Goal: Navigation & Orientation: Find specific page/section

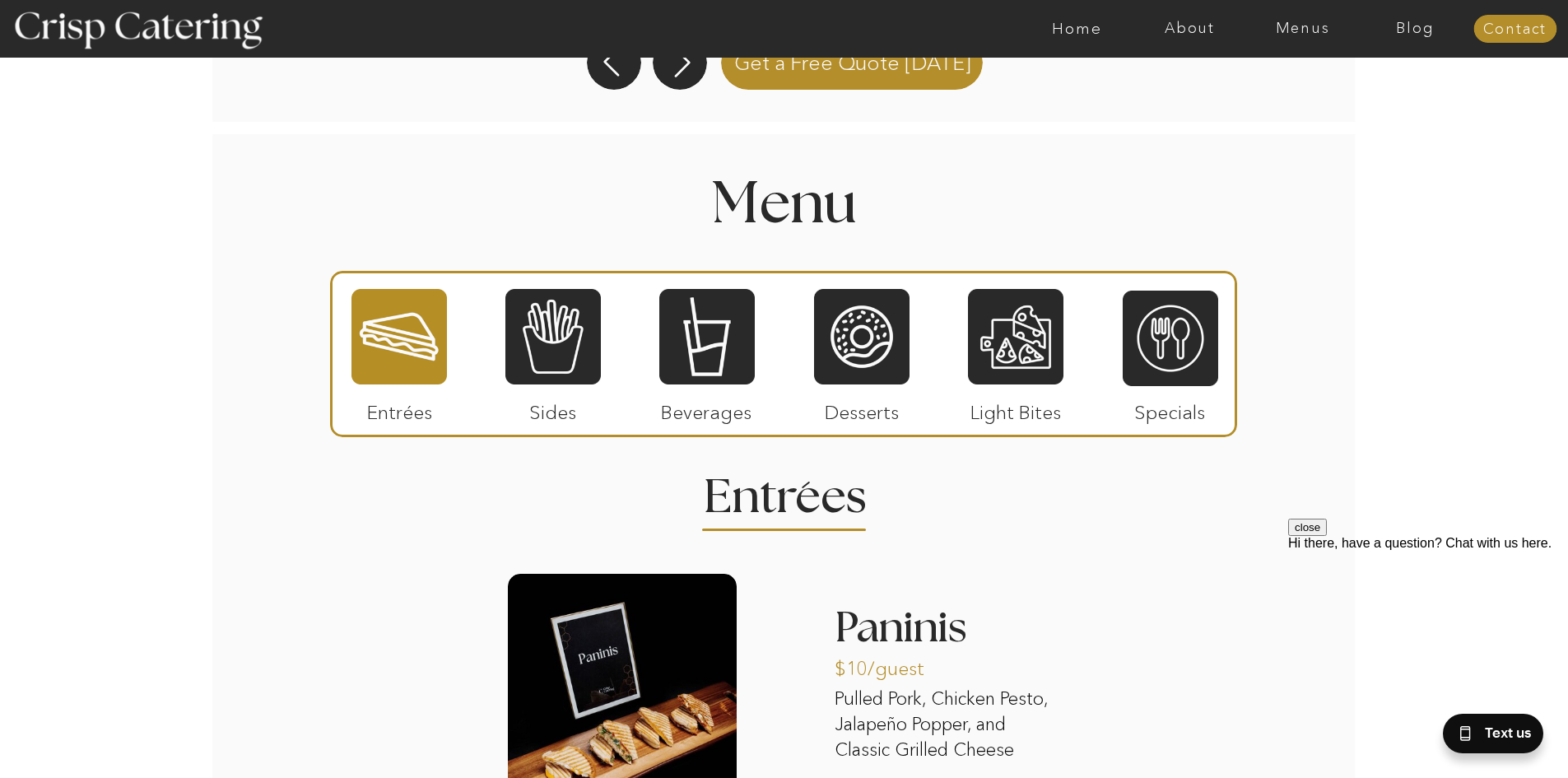
scroll to position [1710, 0]
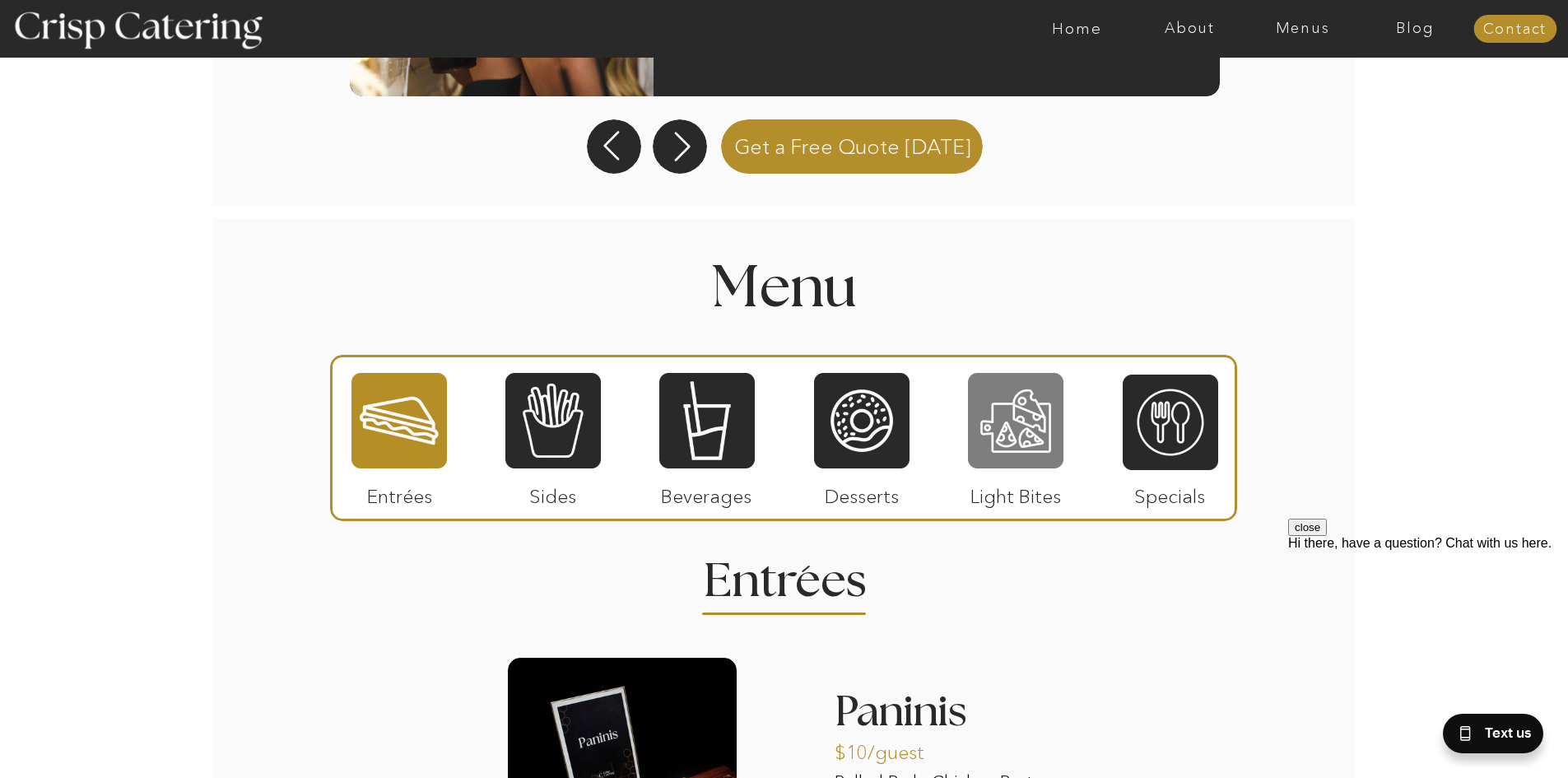
click at [1037, 448] on div at bounding box center [1015, 420] width 95 height 99
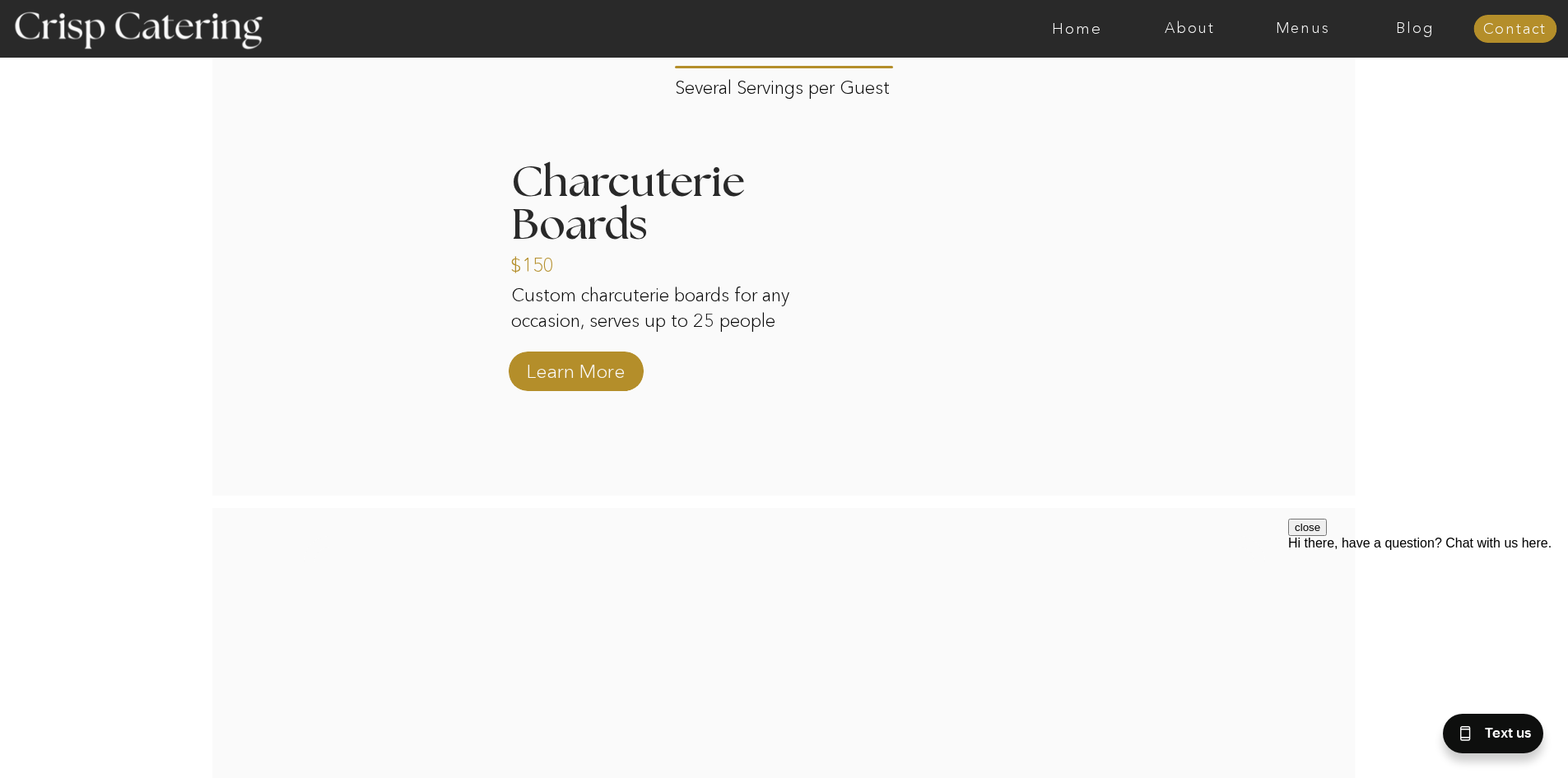
scroll to position [1956, 0]
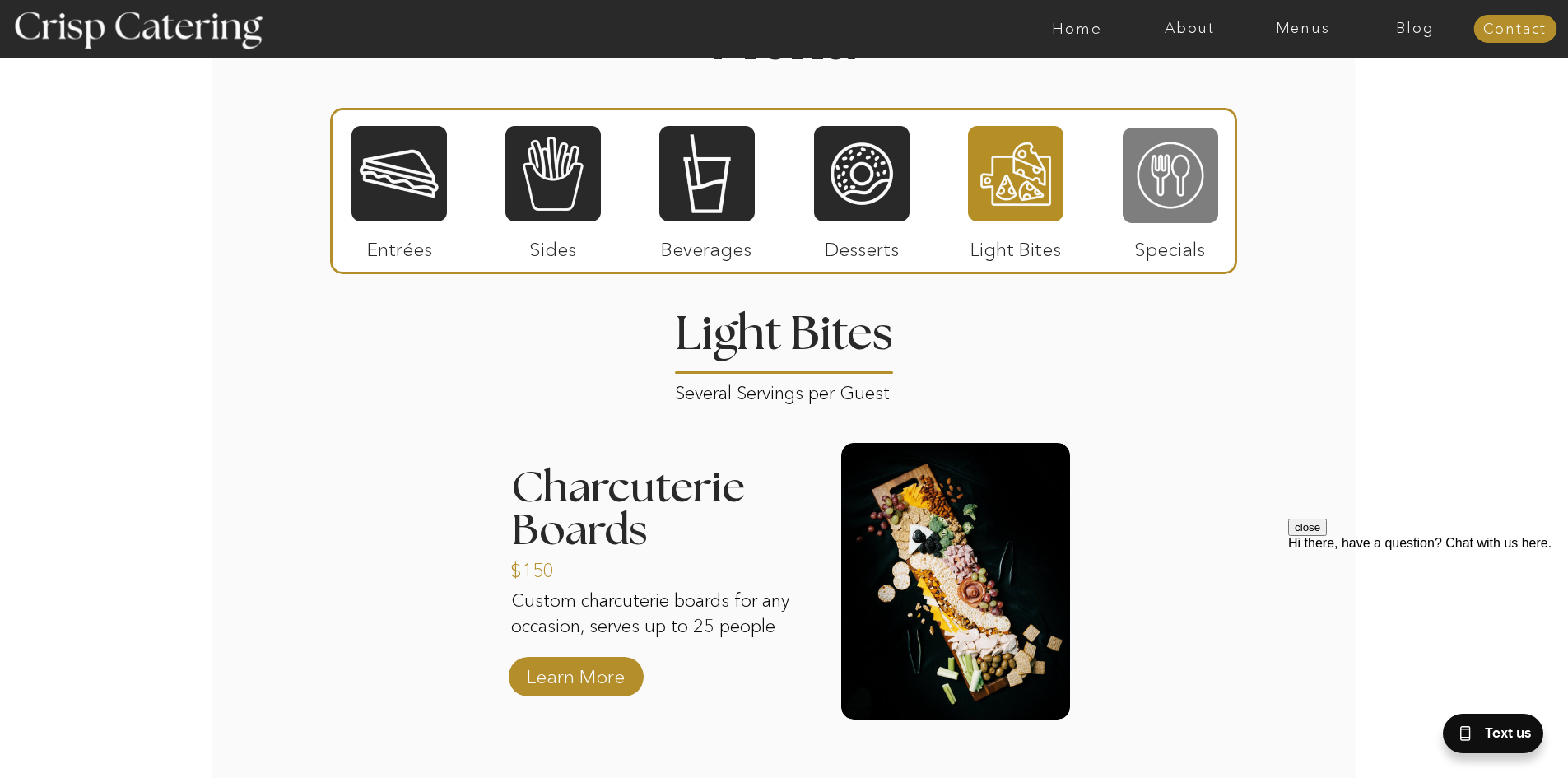
click at [1138, 176] on div at bounding box center [1170, 175] width 95 height 99
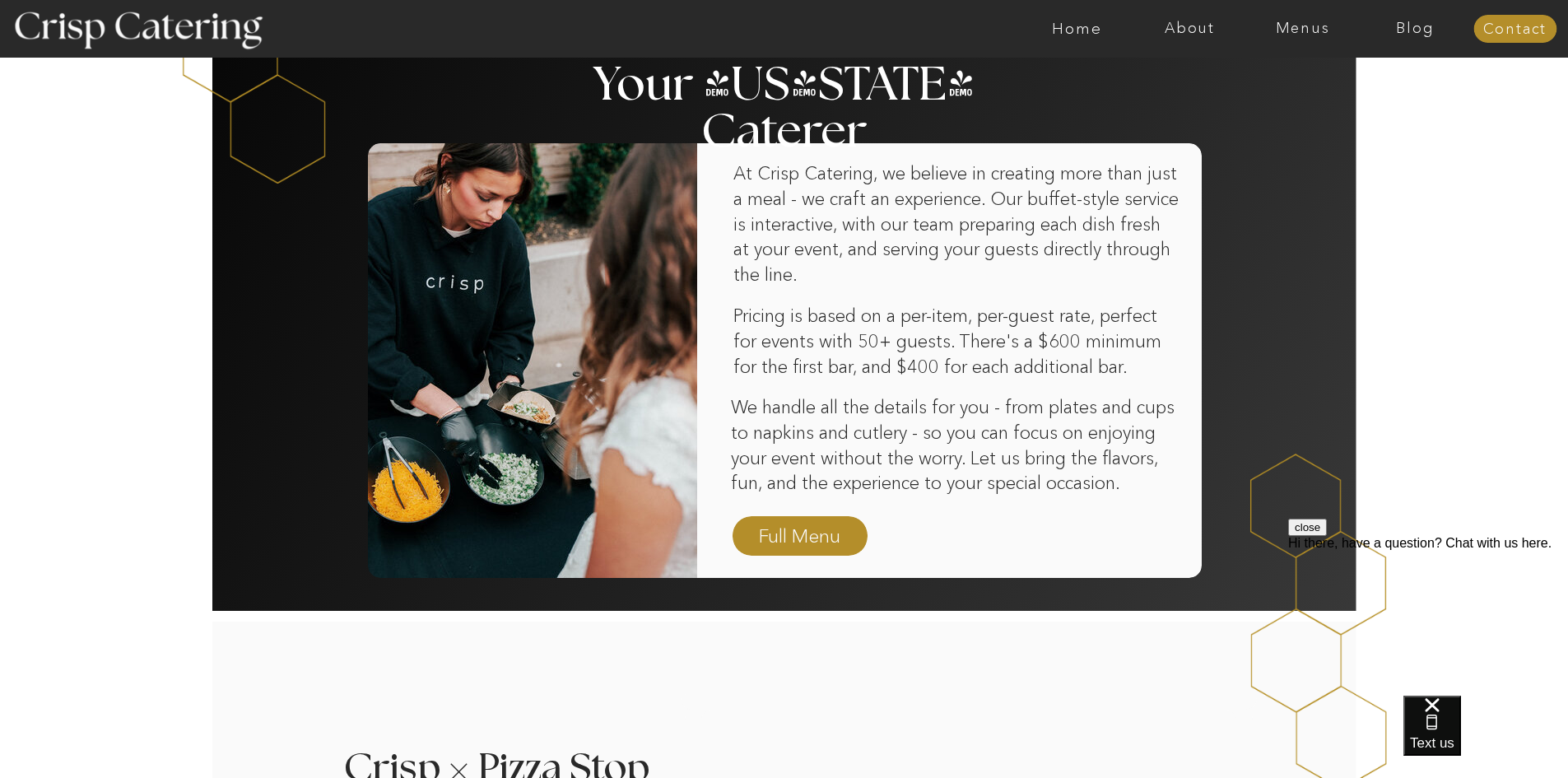
scroll to position [988, 0]
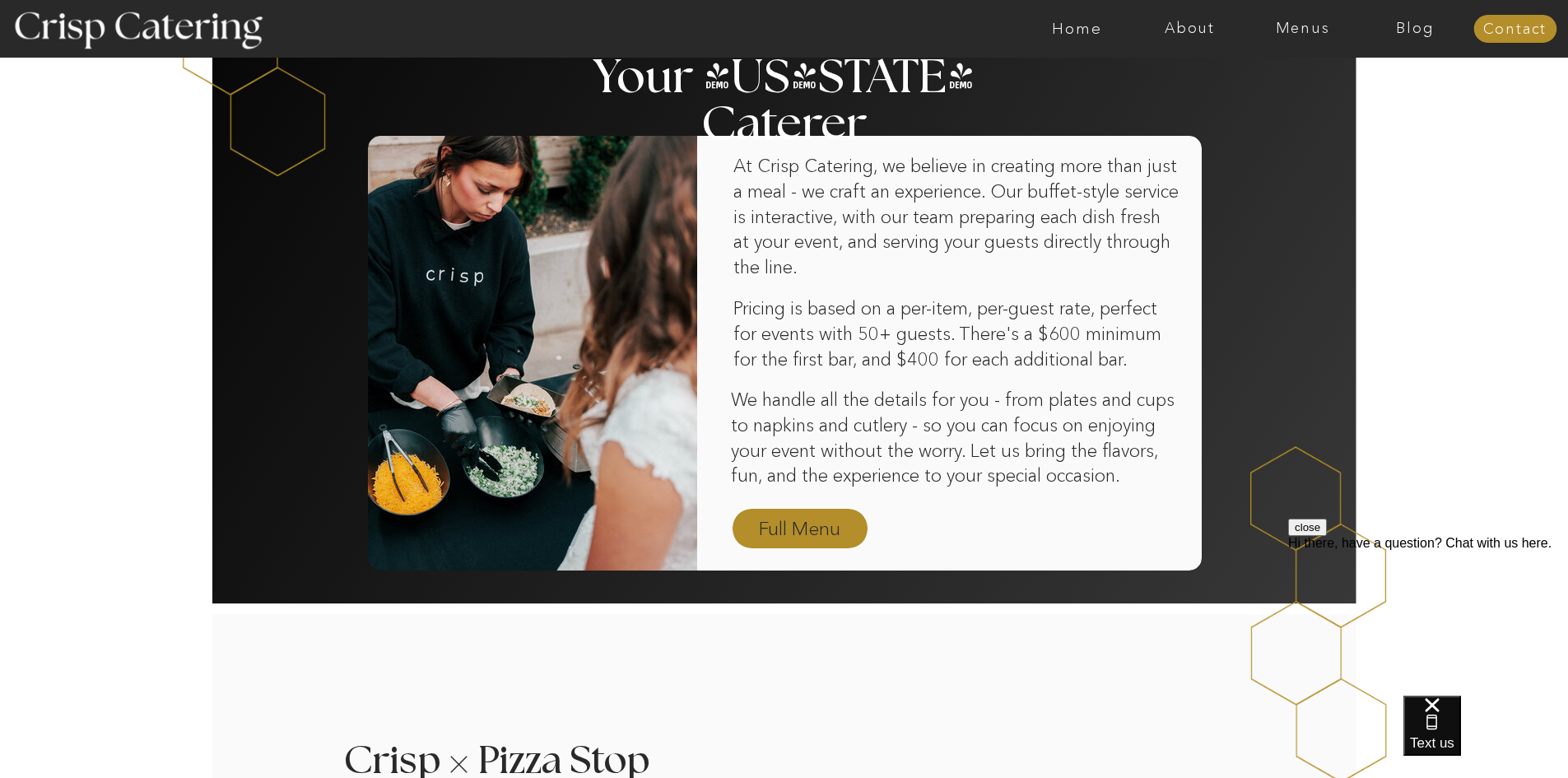
click at [847, 523] on div "At Crisp Catering, we believe in creating more than just a meal - we craft an e…" at bounding box center [784, 310] width 987 height 585
click at [809, 534] on nav "Full Menu" at bounding box center [800, 530] width 95 height 29
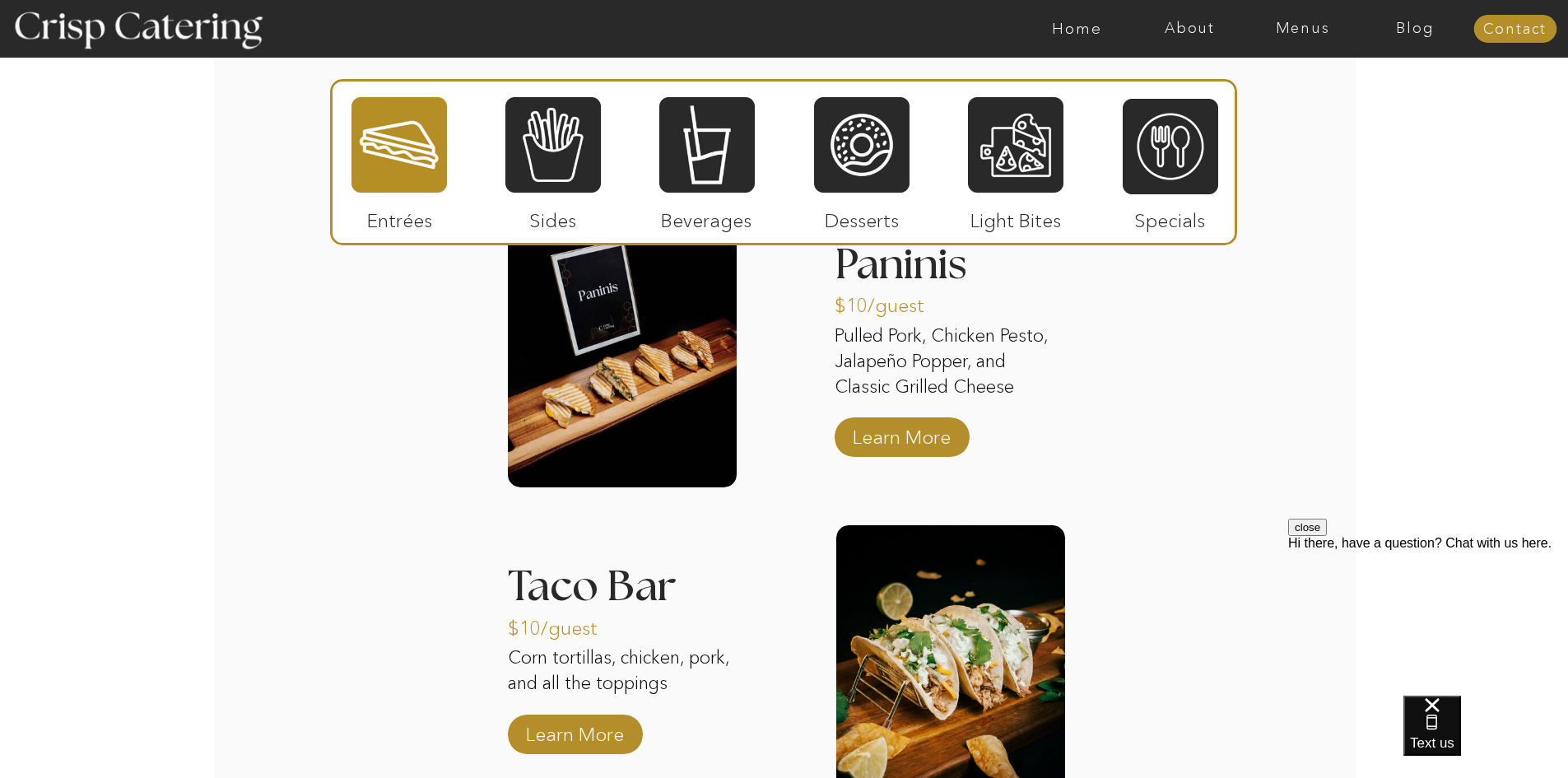
scroll to position [2141, 0]
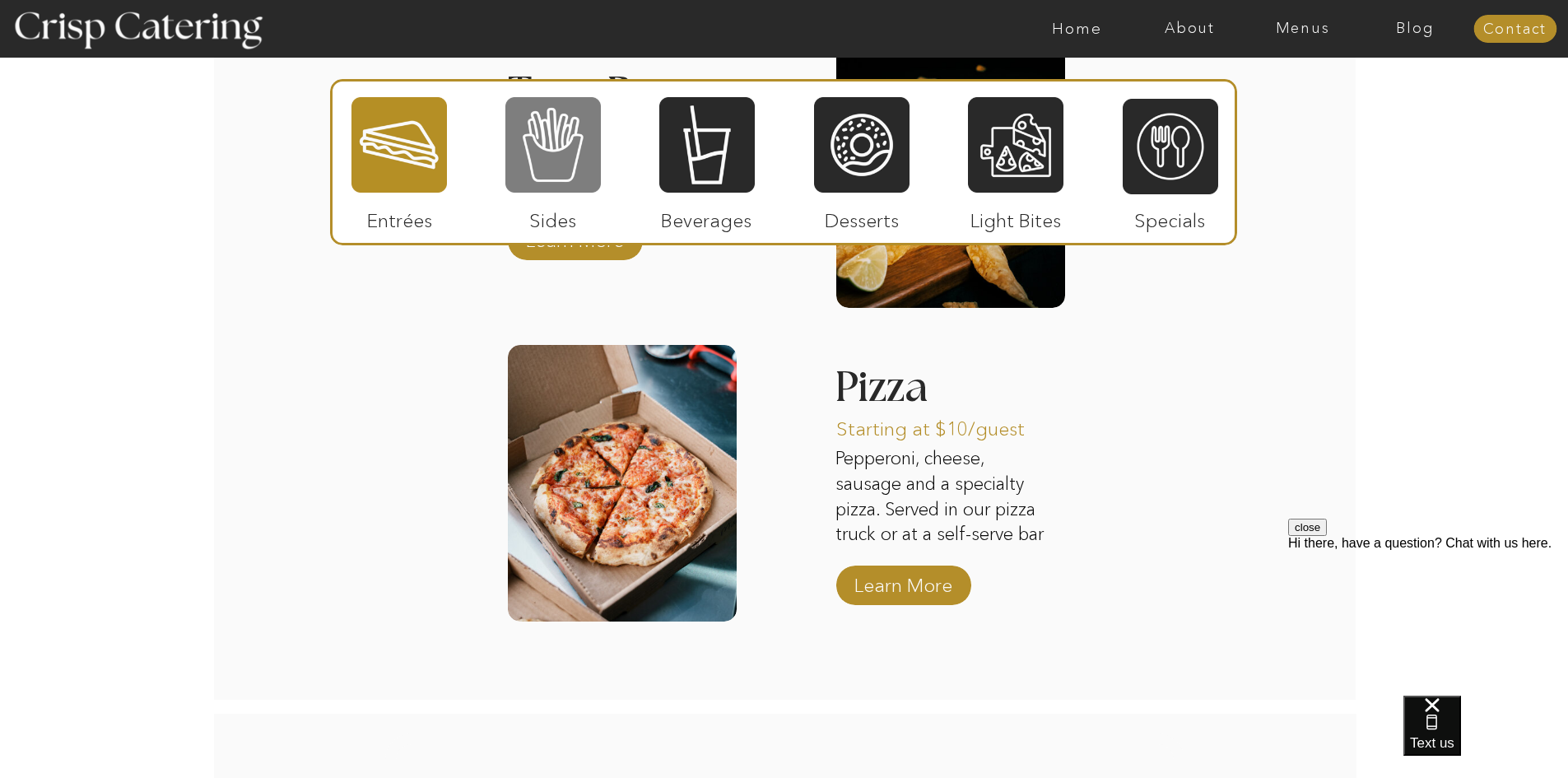
click at [570, 173] on div at bounding box center [553, 144] width 95 height 99
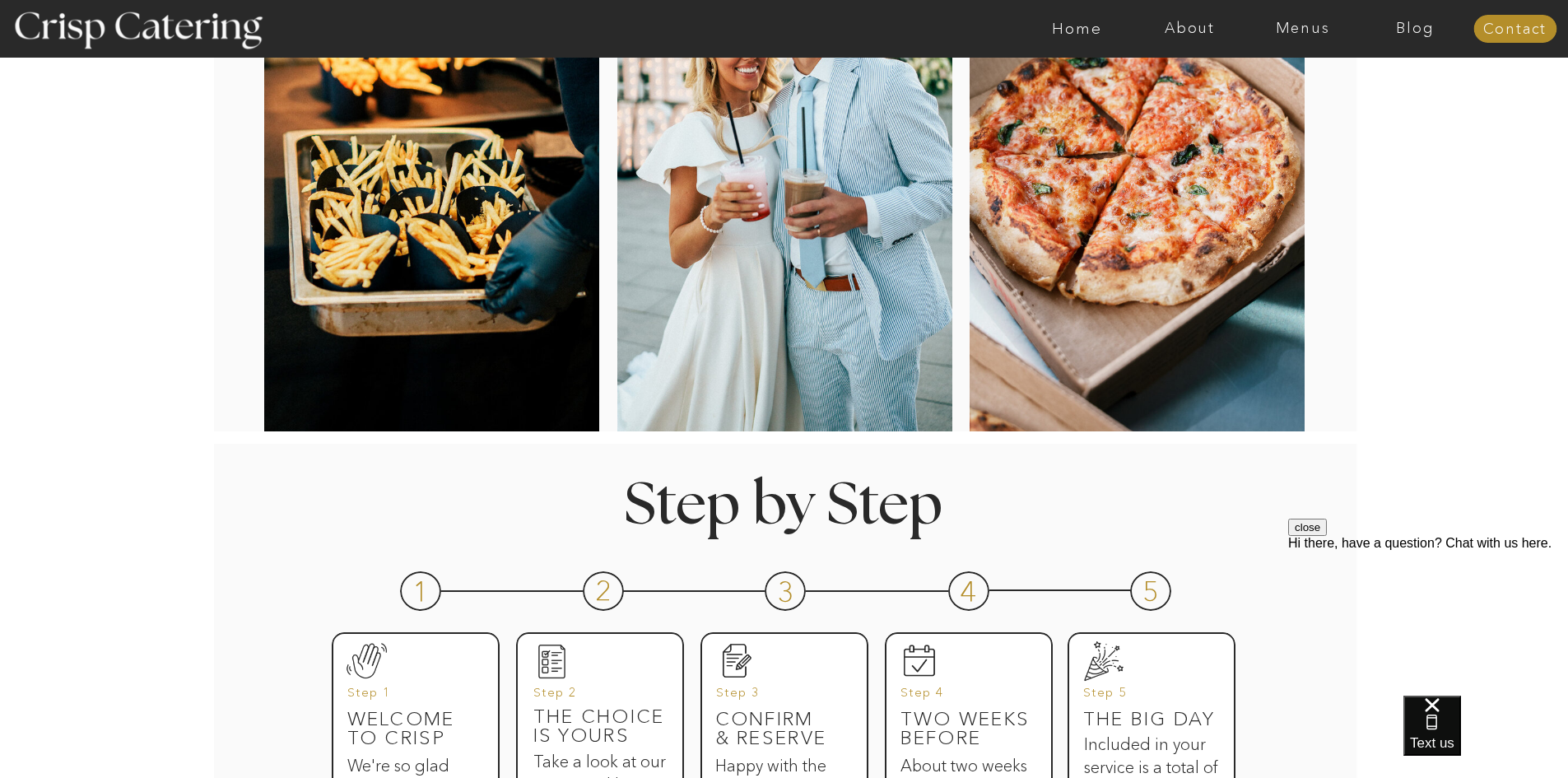
scroll to position [0, 0]
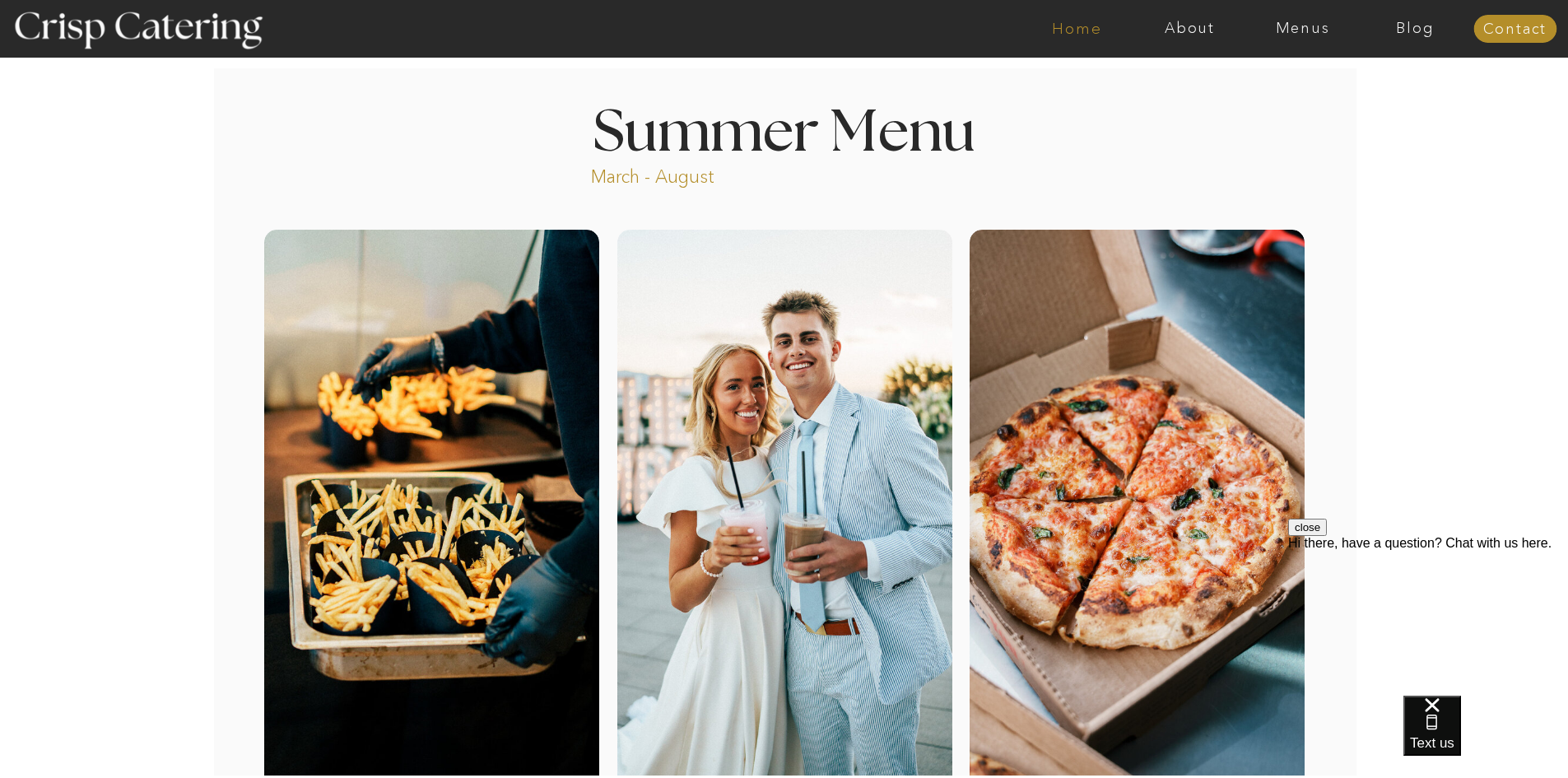
click at [1087, 35] on nav "Home" at bounding box center [1076, 28] width 113 height 16
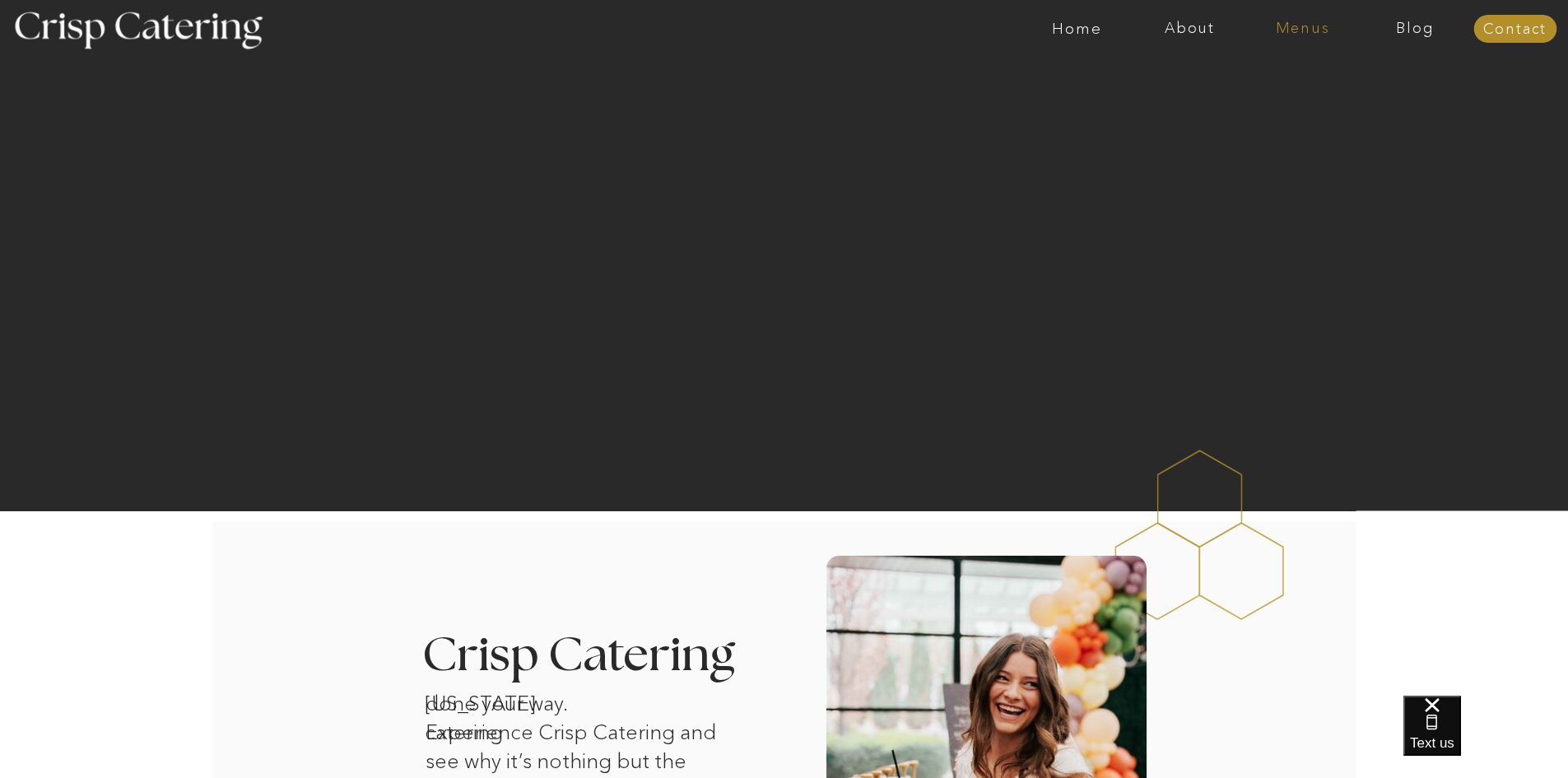
click at [1306, 29] on nav "Menus" at bounding box center [1302, 28] width 113 height 16
click at [1307, 103] on nav "Winter (Sep-Feb)" at bounding box center [1301, 97] width 135 height 15
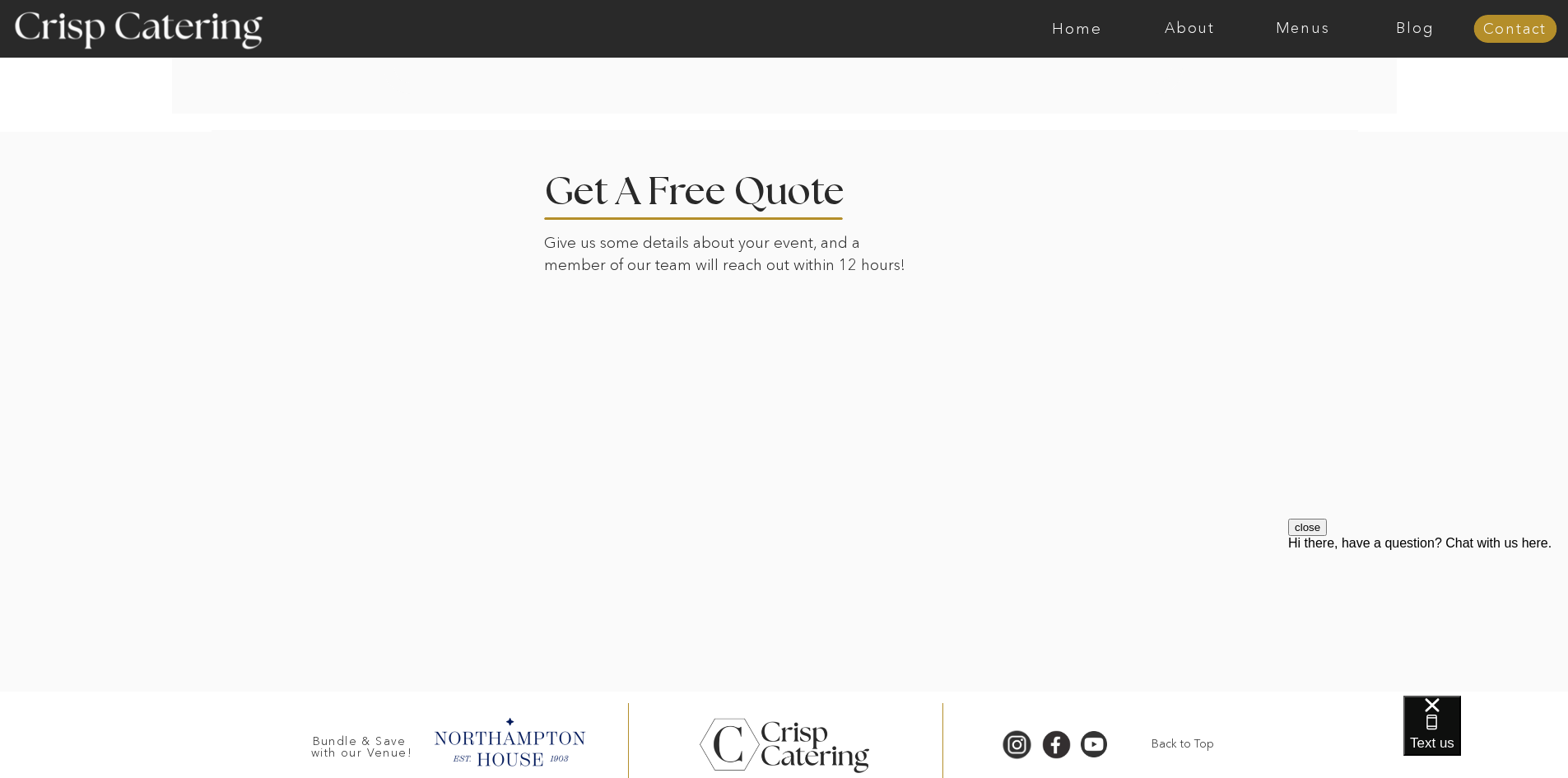
scroll to position [3736, 0]
